Goal: Information Seeking & Learning: Learn about a topic

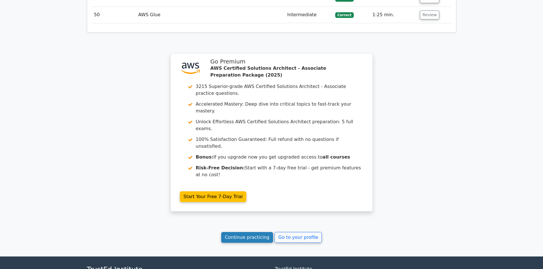
click at [271, 232] on link "Continue practicing" at bounding box center [247, 237] width 52 height 11
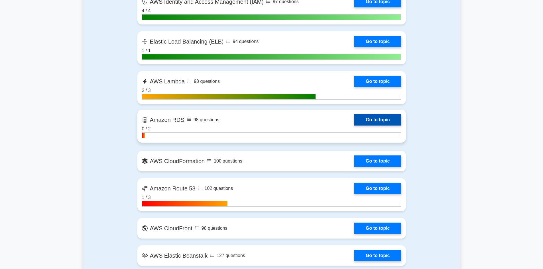
scroll to position [548, 0]
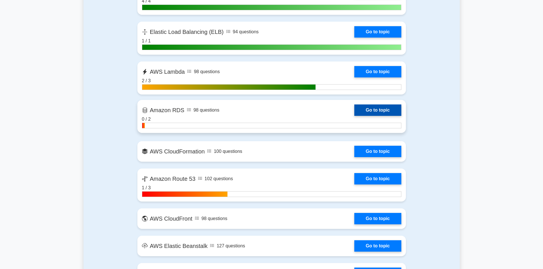
click at [365, 110] on link "Go to topic" at bounding box center [377, 110] width 47 height 11
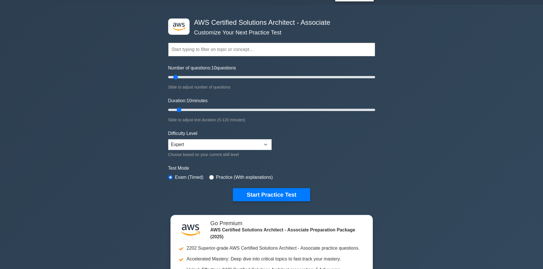
scroll to position [0, 0]
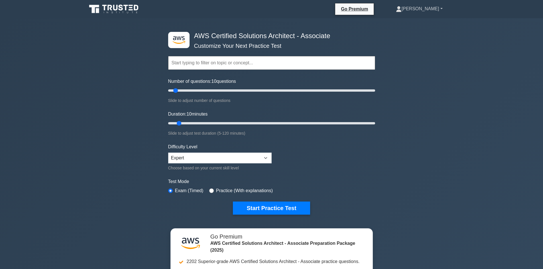
click at [431, 7] on link "[PERSON_NAME]" at bounding box center [419, 8] width 74 height 11
click at [420, 23] on link "Profile" at bounding box center [404, 22] width 45 height 9
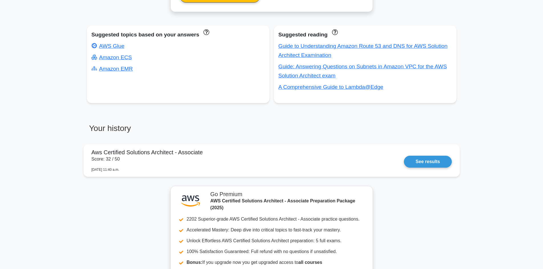
scroll to position [341, 0]
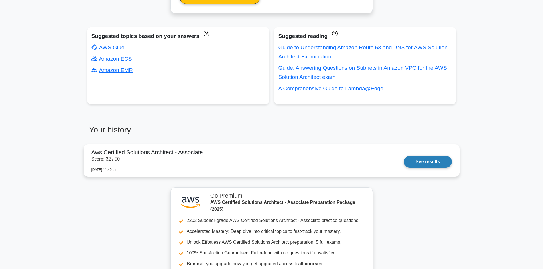
click at [418, 161] on link "See results" at bounding box center [428, 162] width 48 height 12
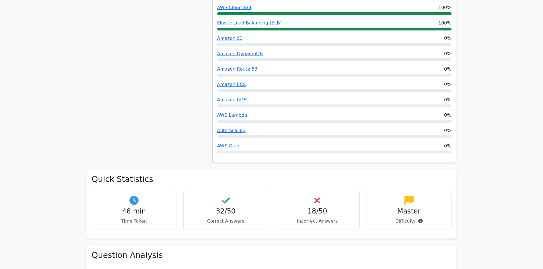
scroll to position [364, 0]
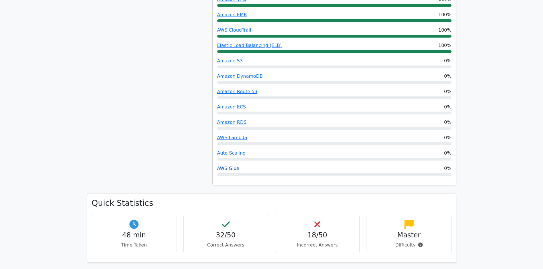
click at [229, 166] on link "AWS Glue" at bounding box center [228, 168] width 22 height 5
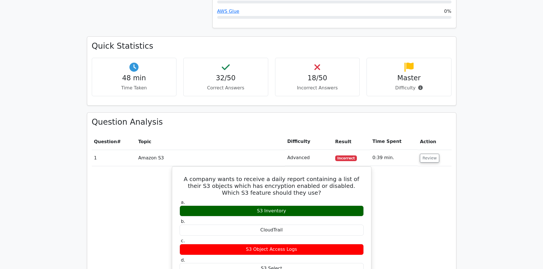
scroll to position [519, 0]
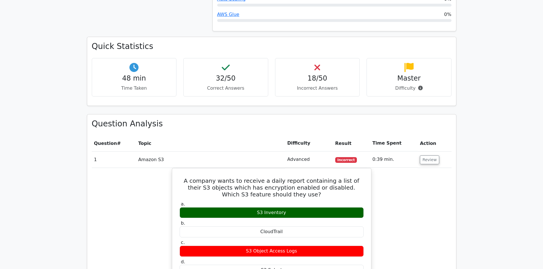
click at [335, 58] on div "18/50 Incorrect Answers" at bounding box center [317, 77] width 85 height 38
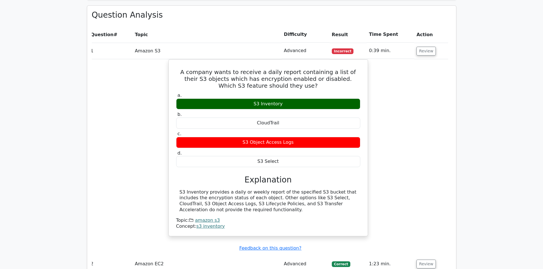
scroll to position [626, 0]
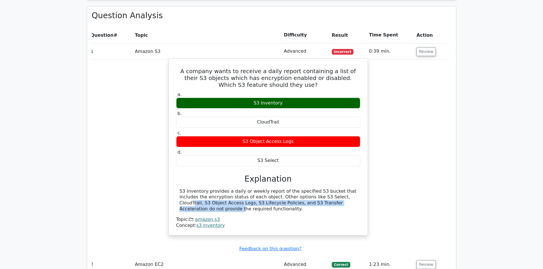
drag, startPoint x: 304, startPoint y: 178, endPoint x: 291, endPoint y: 168, distance: 16.2
click at [291, 189] on div "S3 Inventory provides a daily or weekly report of the specified S3 bucket that …" at bounding box center [268, 201] width 177 height 24
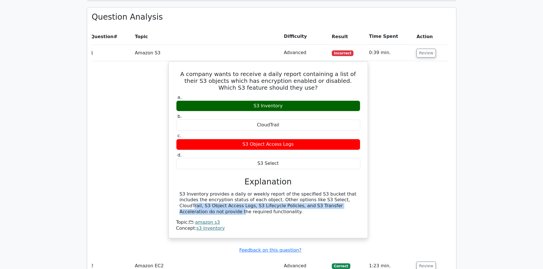
copy div "S3 Select, CloudTrail, S3 Object Access Logs, S3 Lifecycle Policies, and S3 Tra…"
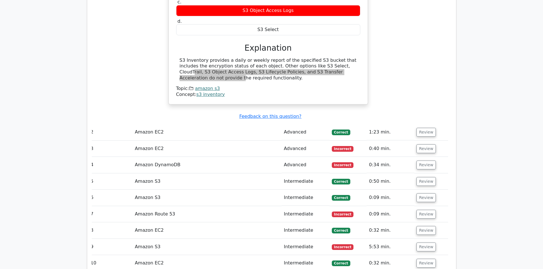
scroll to position [0, 0]
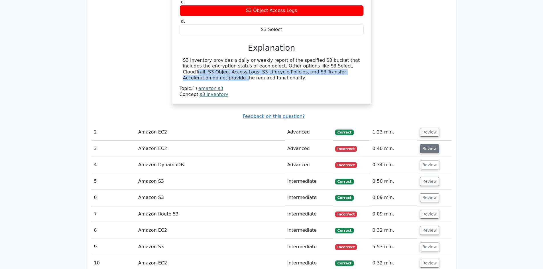
click at [424, 144] on button "Review" at bounding box center [429, 148] width 19 height 9
click at [429, 144] on button "Review" at bounding box center [429, 148] width 19 height 9
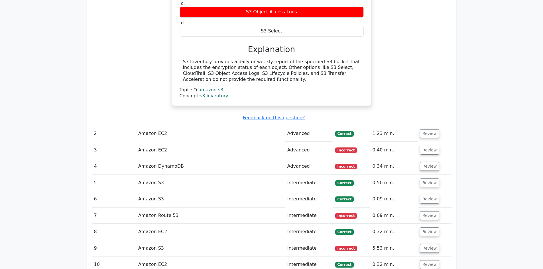
click at [486, 133] on main ".st0{fill:#252F3E;} .st1{fill-rule:evenodd;clip-rule:evenodd;fill:#FF9900;} Go …" at bounding box center [271, 210] width 543 height 1902
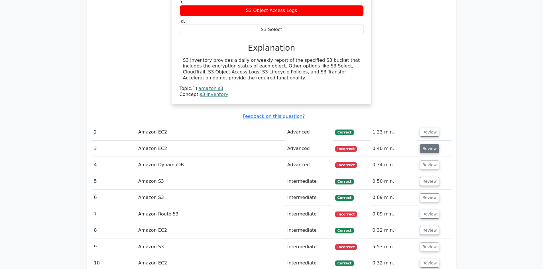
click at [426, 144] on button "Review" at bounding box center [429, 148] width 19 height 9
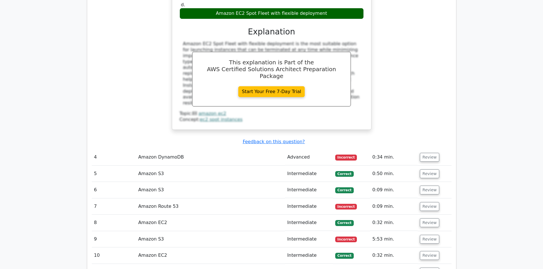
scroll to position [1014, 0]
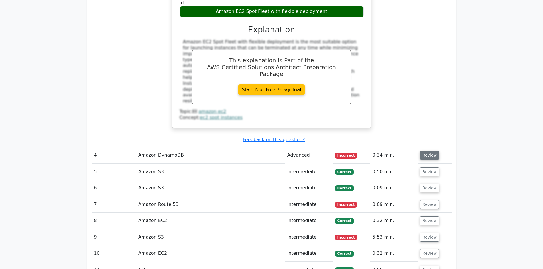
click at [426, 151] on button "Review" at bounding box center [429, 155] width 19 height 9
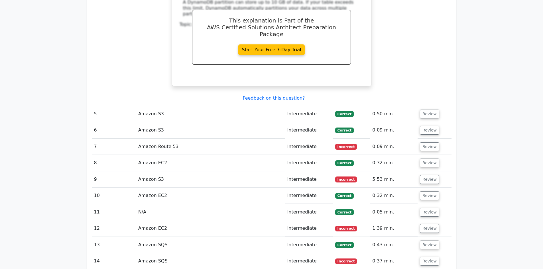
scroll to position [1296, 0]
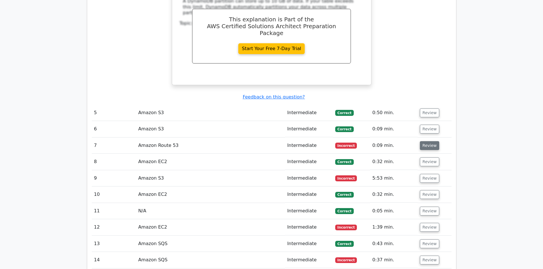
click at [420, 141] on button "Review" at bounding box center [429, 145] width 19 height 9
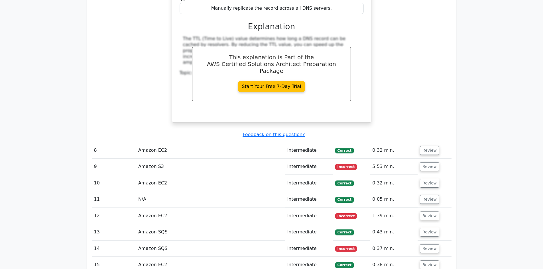
scroll to position [1538, 0]
click at [428, 162] on button "Review" at bounding box center [429, 166] width 19 height 9
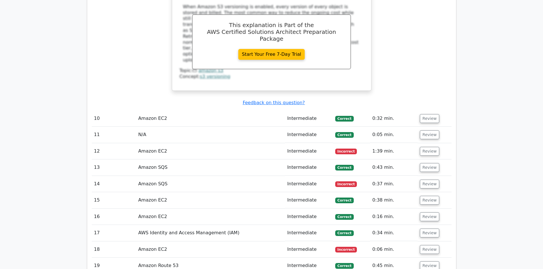
scroll to position [1839, 0]
click at [422, 147] on button "Review" at bounding box center [429, 151] width 19 height 9
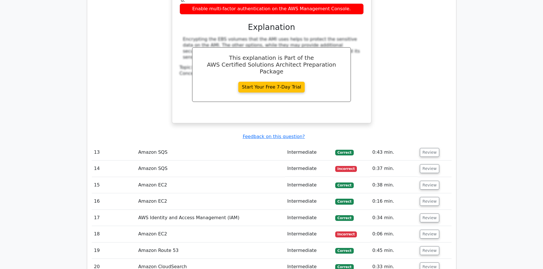
scroll to position [2105, 0]
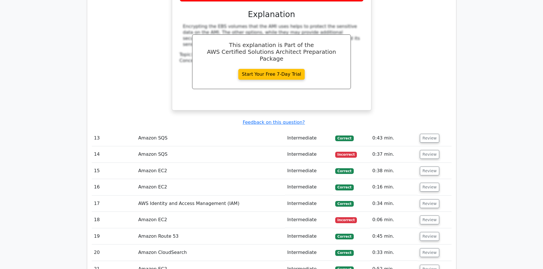
click at [425, 146] on td "Review" at bounding box center [434, 154] width 34 height 16
click at [426, 150] on button "Review" at bounding box center [429, 154] width 19 height 9
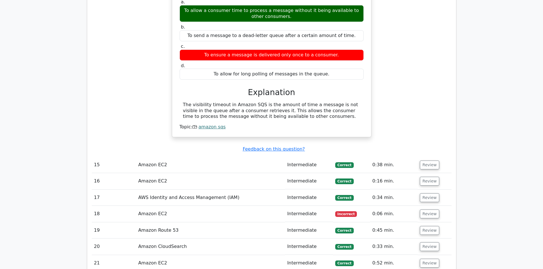
scroll to position [2303, 0]
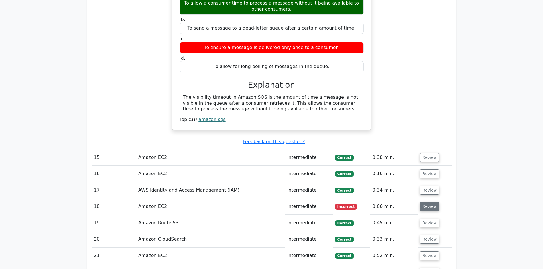
click at [426, 202] on button "Review" at bounding box center [429, 206] width 19 height 9
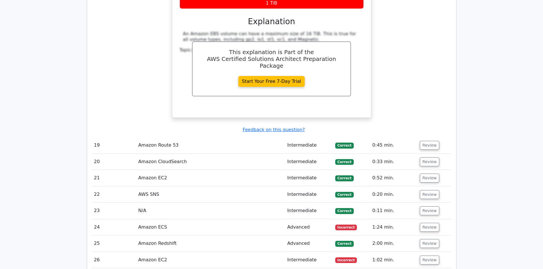
scroll to position [2610, 0]
click at [428, 223] on button "Review" at bounding box center [429, 227] width 19 height 9
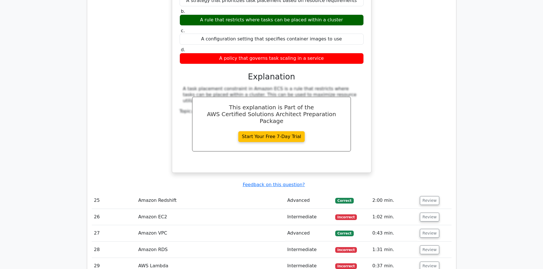
scroll to position [2916, 0]
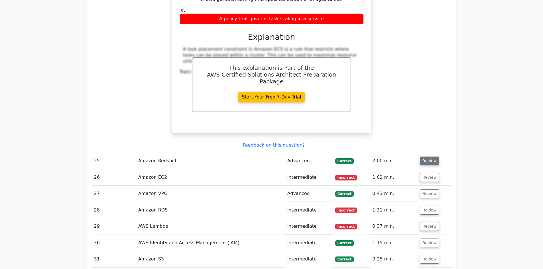
click at [425, 157] on button "Review" at bounding box center [429, 161] width 19 height 9
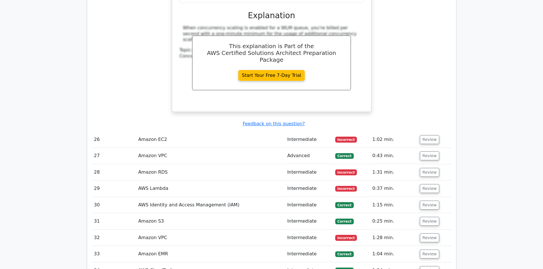
scroll to position [3198, 0]
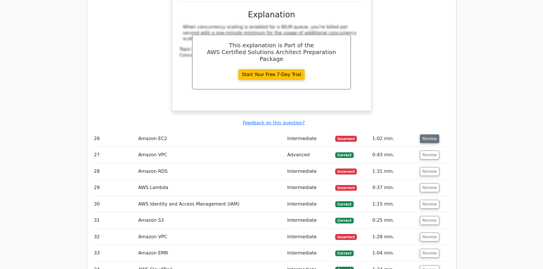
click at [423, 134] on button "Review" at bounding box center [429, 138] width 19 height 9
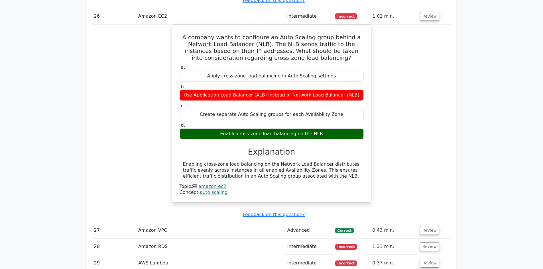
scroll to position [3321, 0]
click at [433, 242] on button "Review" at bounding box center [429, 246] width 19 height 9
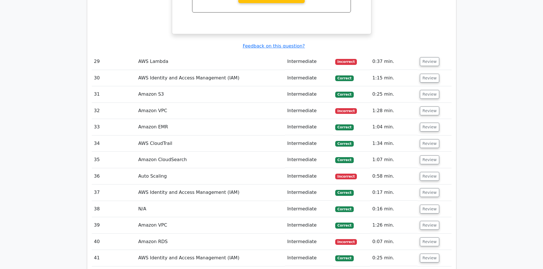
scroll to position [3772, 0]
click at [424, 57] on button "Review" at bounding box center [429, 61] width 19 height 9
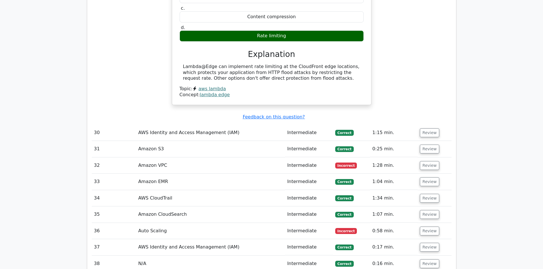
scroll to position [3916, 0]
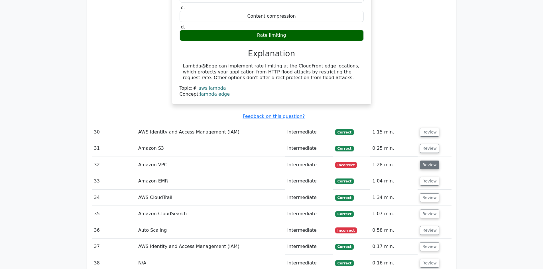
click at [425, 161] on button "Review" at bounding box center [429, 165] width 19 height 9
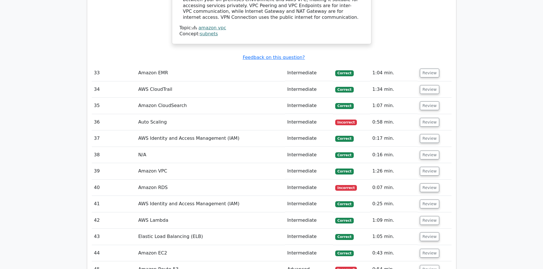
scroll to position [4238, 0]
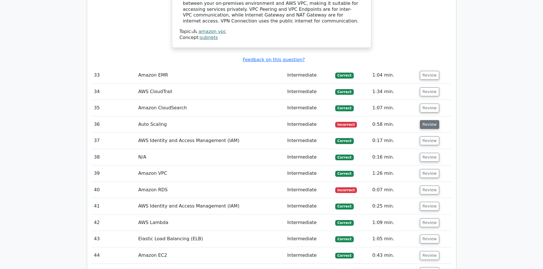
click at [425, 120] on button "Review" at bounding box center [429, 124] width 19 height 9
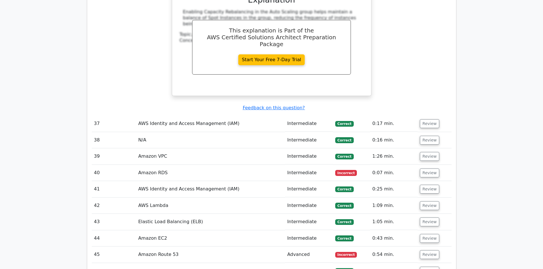
scroll to position [4499, 0]
click at [428, 165] on td "Review" at bounding box center [434, 173] width 34 height 16
click at [428, 168] on button "Review" at bounding box center [429, 172] width 19 height 9
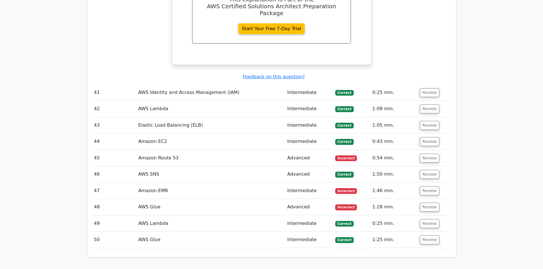
scroll to position [4826, 0]
click at [431, 154] on button "Review" at bounding box center [429, 158] width 19 height 9
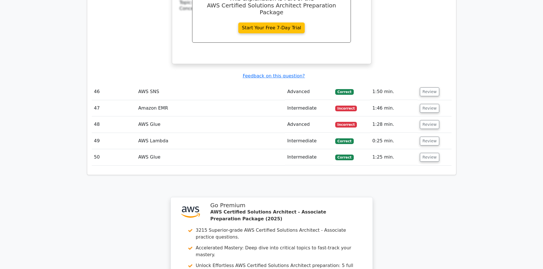
scroll to position [5145, 0]
click at [426, 104] on button "Review" at bounding box center [429, 108] width 19 height 9
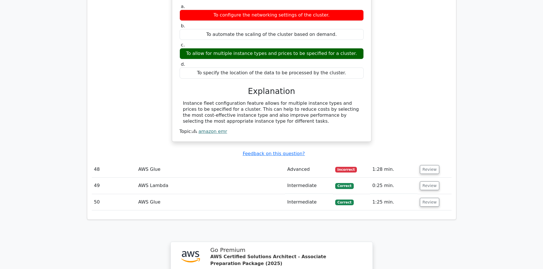
scroll to position [5285, 0]
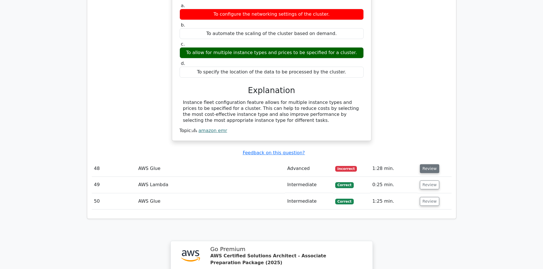
click at [428, 164] on button "Review" at bounding box center [429, 168] width 19 height 9
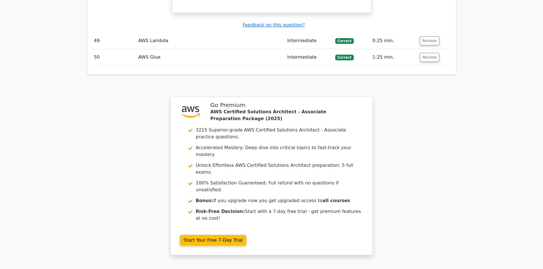
scroll to position [5699, 0]
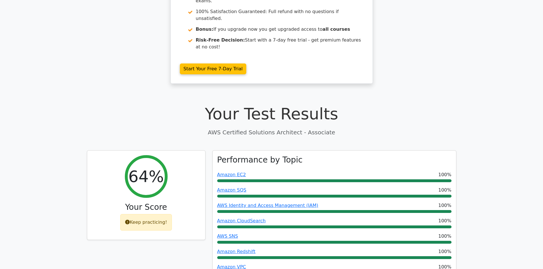
scroll to position [0, 0]
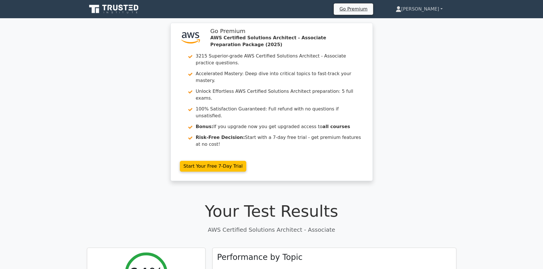
click at [432, 10] on link "[PERSON_NAME]" at bounding box center [419, 8] width 74 height 11
click at [424, 19] on link "Profile" at bounding box center [404, 22] width 45 height 9
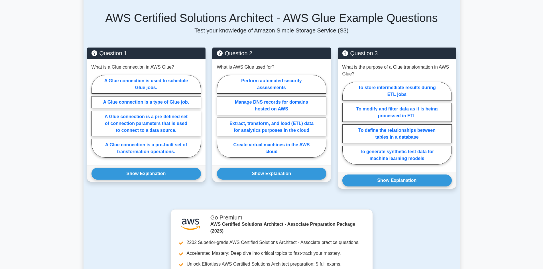
scroll to position [385, 0]
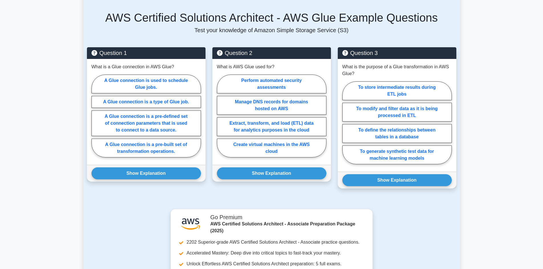
click at [0, 22] on main "Back to AWS Certified Solutions Architect - Associate (AWS Certified Solutions …" at bounding box center [271, 27] width 543 height 789
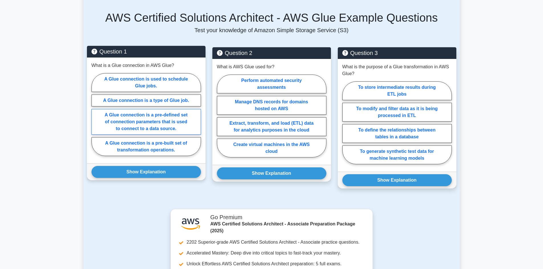
click at [122, 109] on label "A Glue connection is a pre-defined set of connection parameters that is used to…" at bounding box center [145, 122] width 109 height 26
click at [95, 115] on input "A Glue connection is a pre-defined set of connection parameters that is used to…" at bounding box center [93, 117] width 4 height 4
radio input "true"
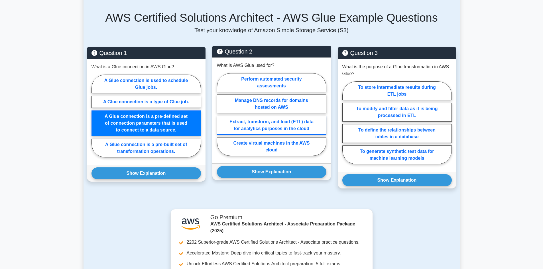
click at [250, 116] on label "Extract, transform, and load (ETL) data for analytics purposes in the cloud" at bounding box center [271, 125] width 109 height 19
click at [221, 115] on input "Extract, transform, and load (ETL) data for analytics purposes in the cloud" at bounding box center [219, 117] width 4 height 4
radio input "true"
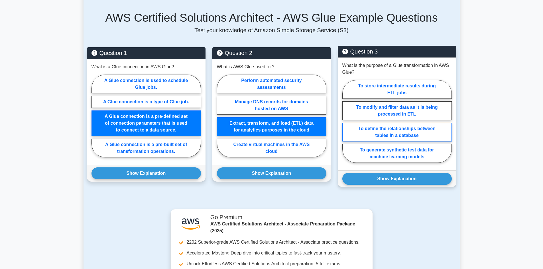
click at [395, 128] on label "To define the relationships between tables in a database" at bounding box center [396, 132] width 109 height 19
click at [346, 125] on input "To define the relationships between tables in a database" at bounding box center [344, 123] width 4 height 4
radio input "true"
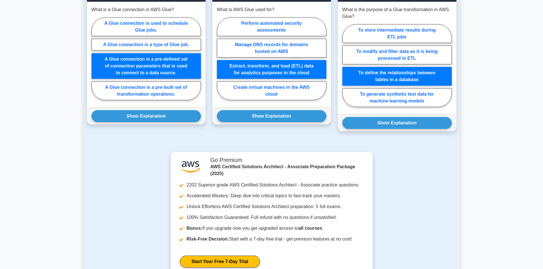
scroll to position [442, 0]
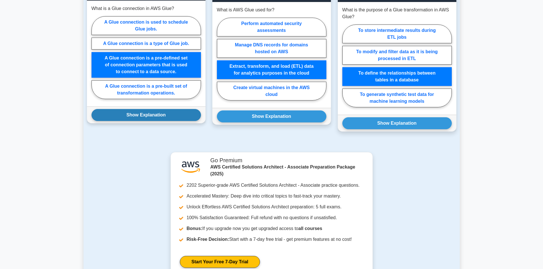
click at [175, 113] on button "Show Explanation" at bounding box center [145, 115] width 109 height 12
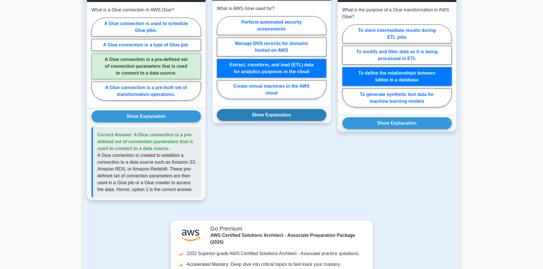
click at [260, 110] on button "Show Explanation" at bounding box center [271, 115] width 109 height 12
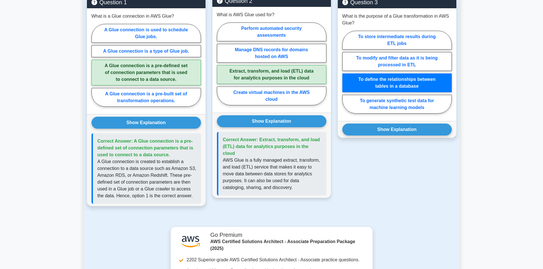
scroll to position [428, 0]
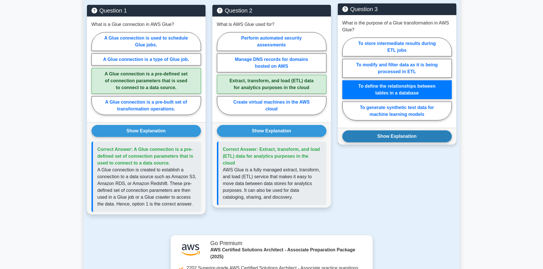
click at [380, 132] on button "Show Explanation" at bounding box center [396, 137] width 109 height 12
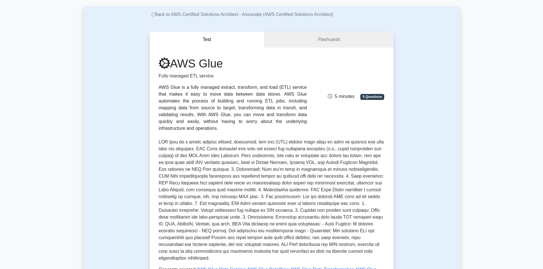
scroll to position [25, 0]
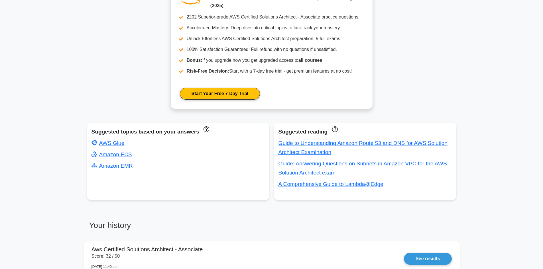
scroll to position [246, 0]
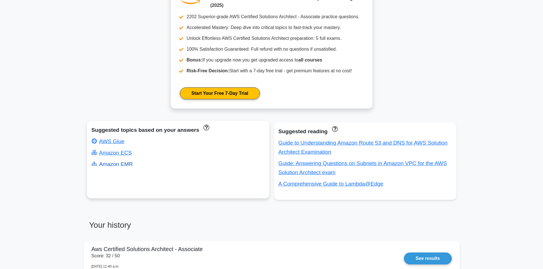
click at [112, 164] on link "Amazon EMR" at bounding box center [111, 164] width 41 height 6
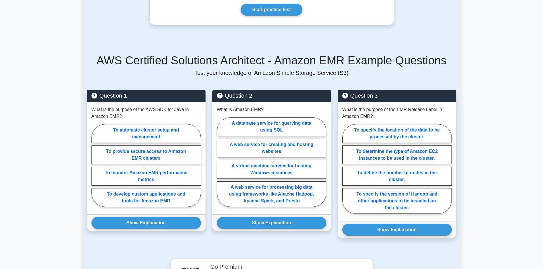
scroll to position [308, 0]
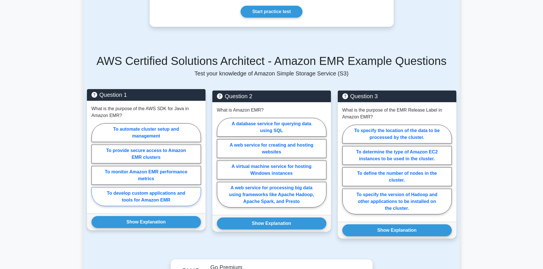
click at [167, 198] on label "To develop custom applications and tools for Amazon EMR" at bounding box center [145, 197] width 109 height 19
click at [95, 168] on input "To develop custom applications and tools for Amazon EMR" at bounding box center [93, 167] width 4 height 4
radio input "true"
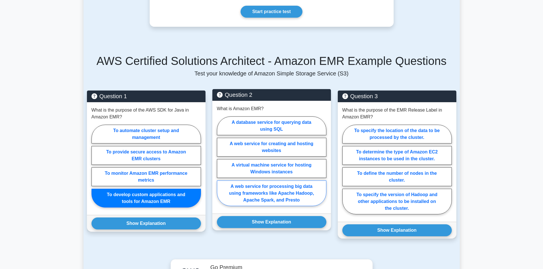
click at [277, 189] on label "A web service for processing big data using frameworks like Apache Hadoop, Apac…" at bounding box center [271, 194] width 109 height 26
click at [221, 165] on input "A web service for processing big data using frameworks like Apache Hadoop, Apac…" at bounding box center [219, 163] width 4 height 4
radio input "true"
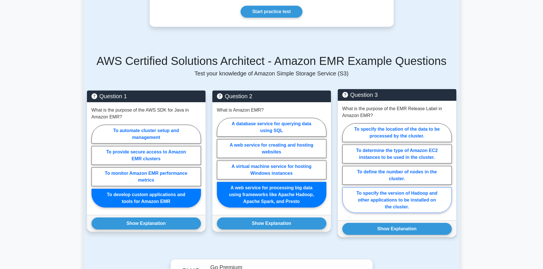
click at [392, 205] on label "To specify the version of Hadoop and other applications to be installed on the …" at bounding box center [396, 201] width 109 height 26
click at [346, 172] on input "To specify the version of Hadoop and other applications to be installed on the …" at bounding box center [344, 170] width 4 height 4
radio input "true"
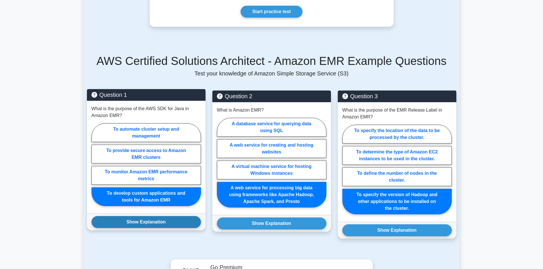
click at [172, 223] on button "Show Explanation" at bounding box center [145, 222] width 109 height 12
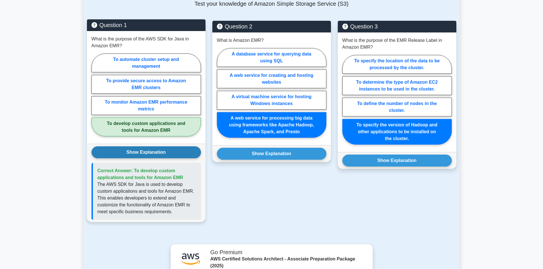
scroll to position [379, 0]
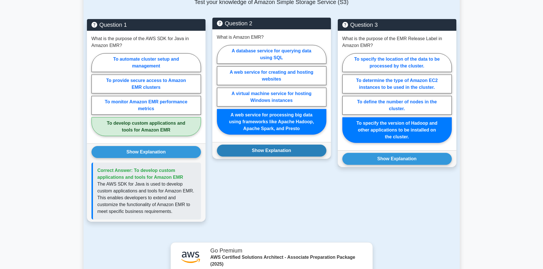
click at [246, 148] on button "Show Explanation" at bounding box center [271, 151] width 109 height 12
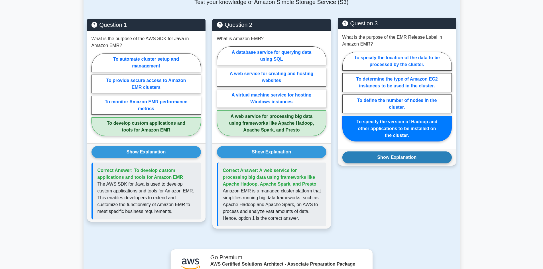
click at [370, 161] on button "Show Explanation" at bounding box center [396, 158] width 109 height 12
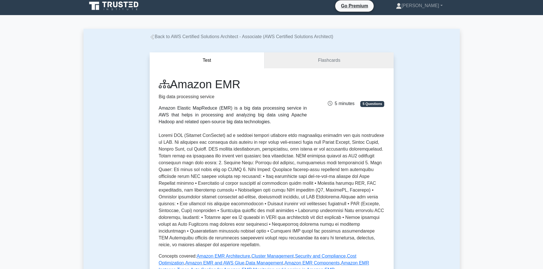
scroll to position [1, 0]
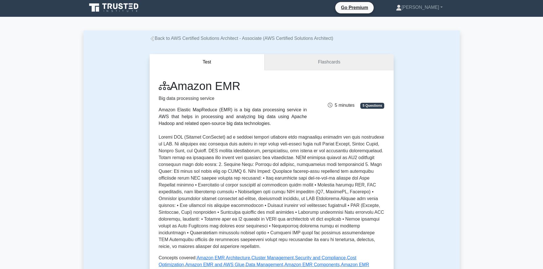
click at [345, 61] on link "Flashcards" at bounding box center [328, 62] width 129 height 16
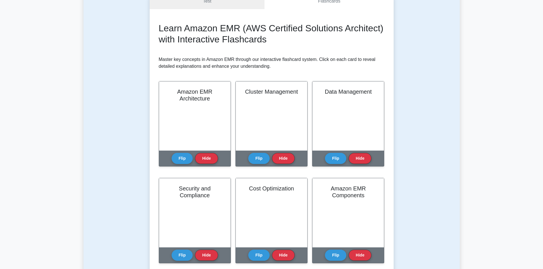
scroll to position [64, 0]
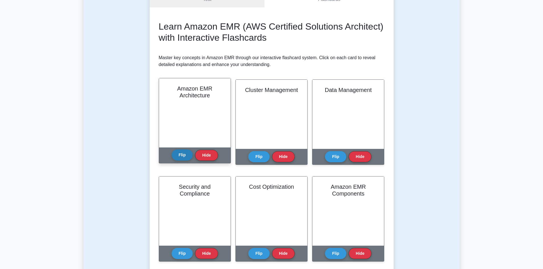
click at [186, 156] on button "Flip" at bounding box center [182, 155] width 21 height 11
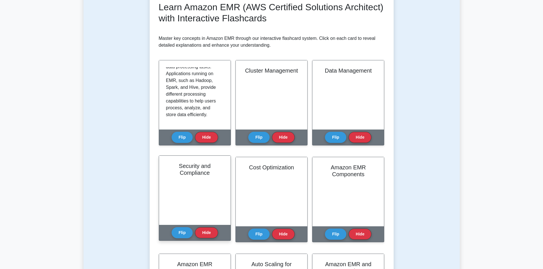
scroll to position [83, 0]
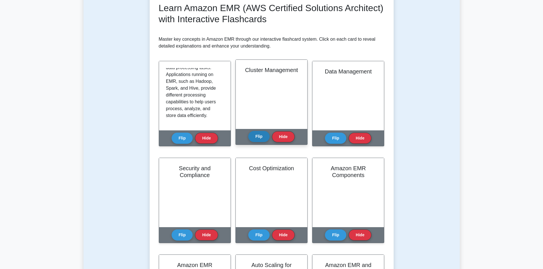
click at [258, 136] on button "Flip" at bounding box center [258, 136] width 21 height 11
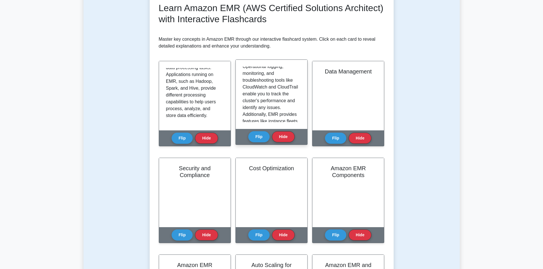
scroll to position [168, 0]
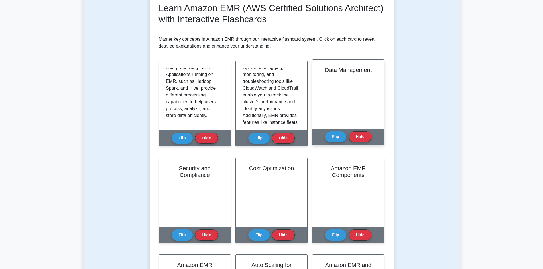
click at [343, 143] on div "Flip Hide" at bounding box center [348, 137] width 46 height 16
click at [335, 138] on button "Flip" at bounding box center [335, 136] width 21 height 11
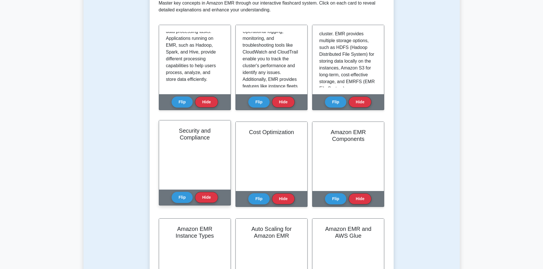
scroll to position [119, 0]
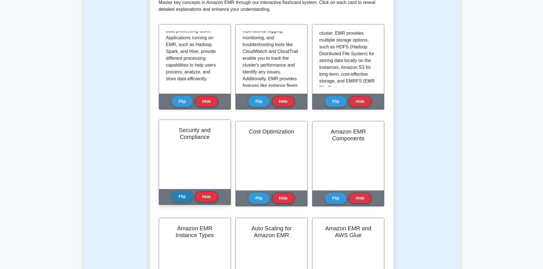
click at [183, 197] on button "Flip" at bounding box center [182, 196] width 21 height 11
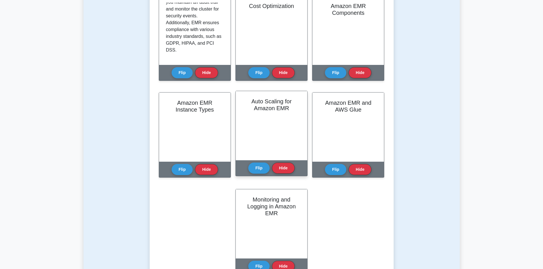
scroll to position [245, 0]
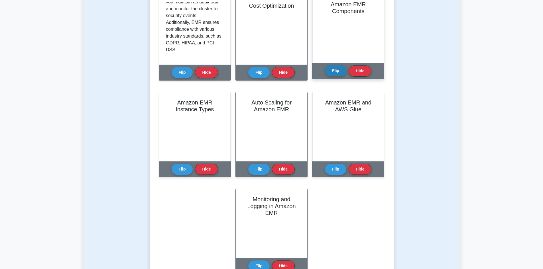
click at [343, 74] on button "Flip" at bounding box center [335, 70] width 21 height 11
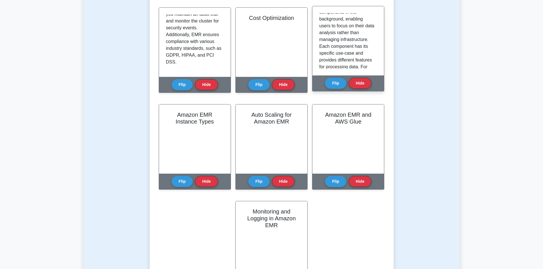
scroll to position [91, 0]
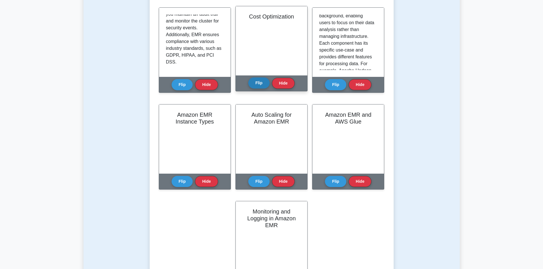
click at [254, 81] on button "Flip" at bounding box center [258, 83] width 21 height 11
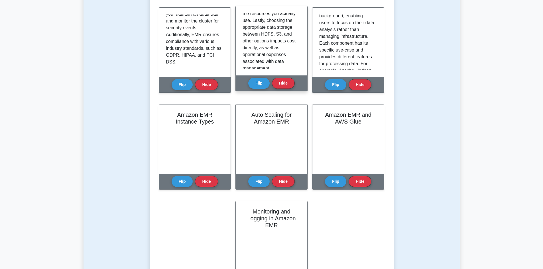
scroll to position [229, 0]
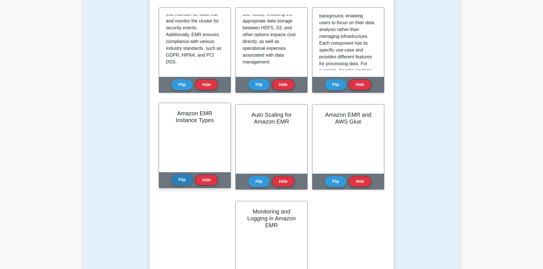
click at [184, 182] on button "Flip" at bounding box center [182, 179] width 21 height 11
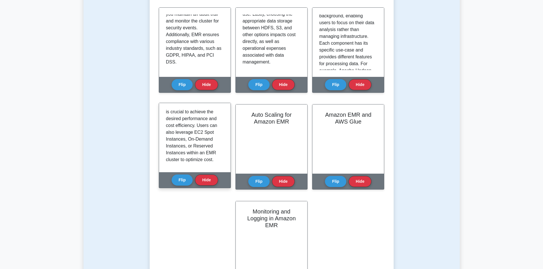
scroll to position [147, 0]
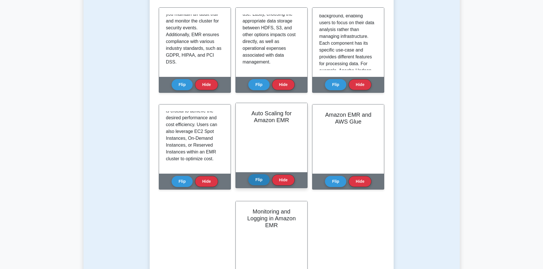
click at [265, 180] on button "Flip" at bounding box center [258, 179] width 21 height 11
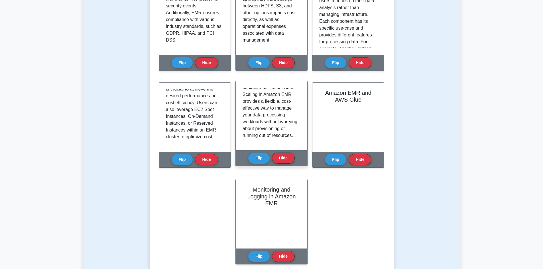
scroll to position [256, 0]
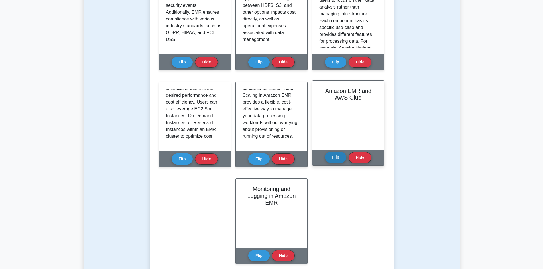
click at [339, 156] on button "Flip" at bounding box center [335, 157] width 21 height 11
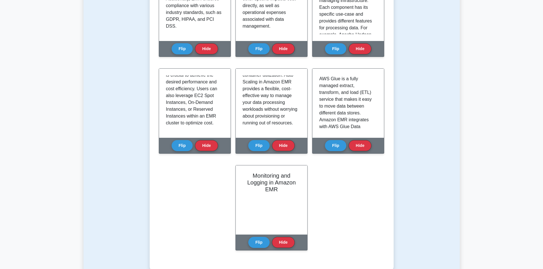
scroll to position [272, 0]
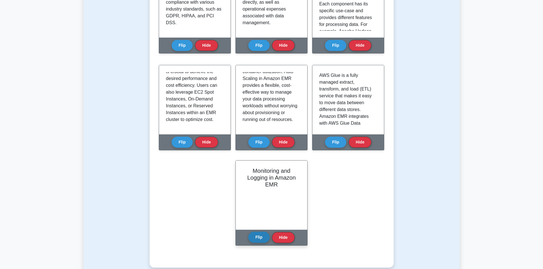
click at [266, 241] on button "Flip" at bounding box center [258, 237] width 21 height 11
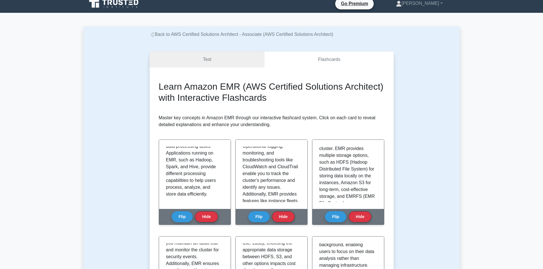
scroll to position [0, 0]
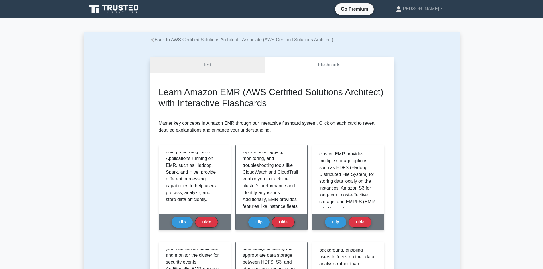
click at [155, 39] on link "Back to AWS Certified Solutions Architect - Associate (AWS Certified Solutions …" at bounding box center [242, 39] width 184 height 5
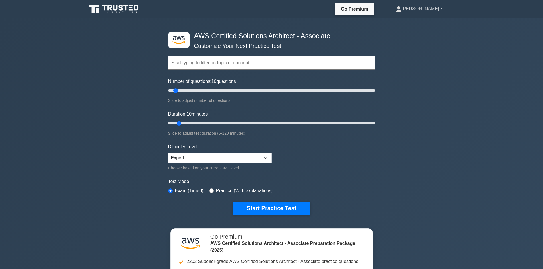
click at [427, 6] on link "[PERSON_NAME]" at bounding box center [419, 8] width 74 height 11
click at [420, 19] on link "Profile" at bounding box center [404, 22] width 45 height 9
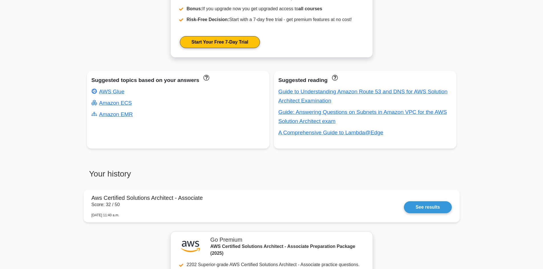
scroll to position [299, 0]
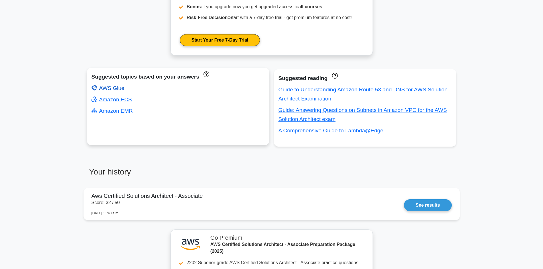
click at [110, 90] on link "AWS Glue" at bounding box center [107, 88] width 33 height 6
click at [114, 102] on link "Amazon ECS" at bounding box center [111, 100] width 40 height 6
